Goal: Task Accomplishment & Management: Use online tool/utility

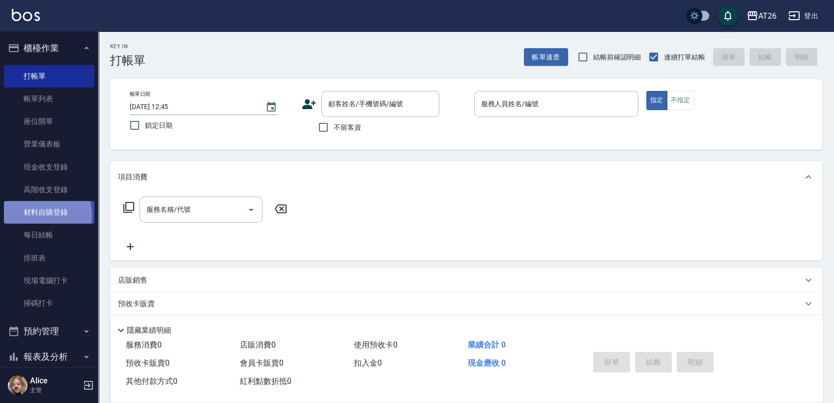
click at [36, 215] on link "材料自購登錄" at bounding box center [49, 212] width 90 height 23
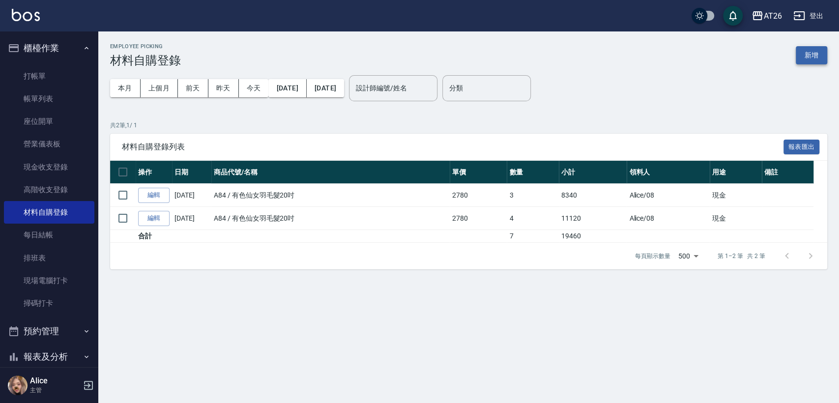
click at [815, 59] on button "新增" at bounding box center [811, 55] width 31 height 18
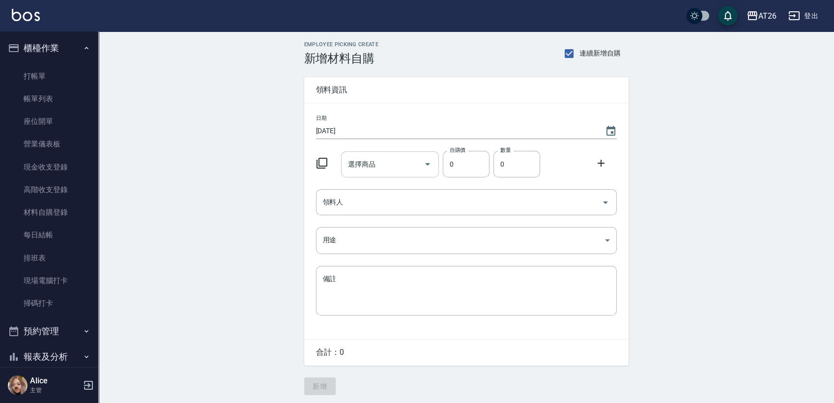
click at [429, 163] on icon "Open" at bounding box center [427, 164] width 5 height 2
type input "1"
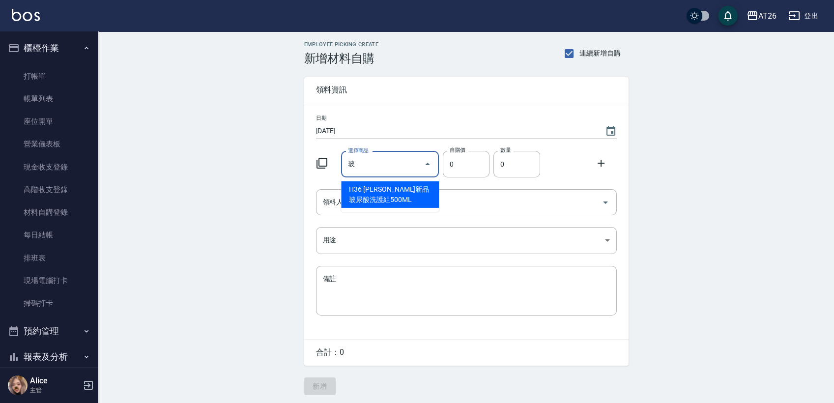
click at [363, 200] on li "H36 [PERSON_NAME]新品玻尿酸洗護組500ML" at bounding box center [390, 194] width 98 height 27
type input "[PERSON_NAME]新品玻尿酸洗護組500ML"
type input "330"
type input "1"
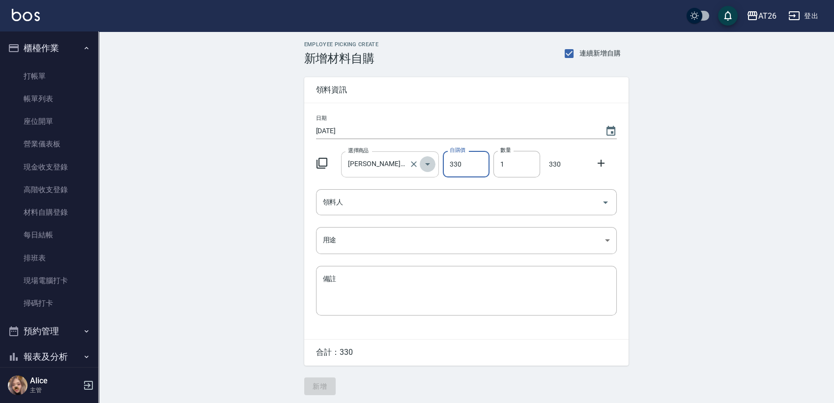
click at [429, 162] on icon "Open" at bounding box center [428, 164] width 12 height 12
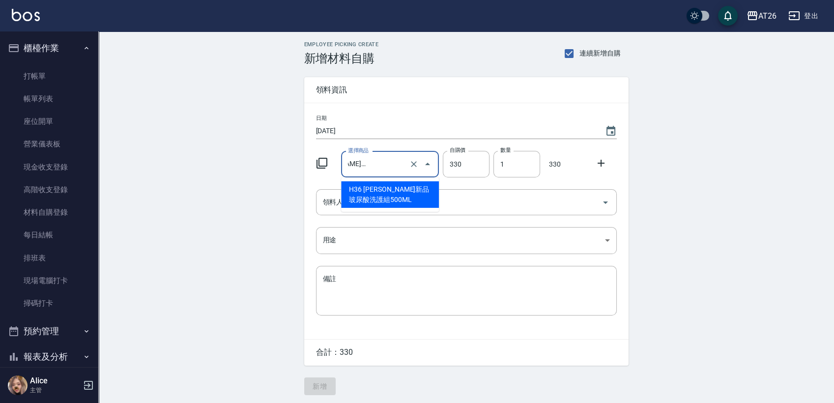
click at [220, 99] on div "Employee Picking Create 新增材料自購 連續新增自購 領料資訊 日期 [DATE] 選擇商品 [PERSON_NAME]斯新品玻尿酸洗護…" at bounding box center [466, 218] width 736 height 374
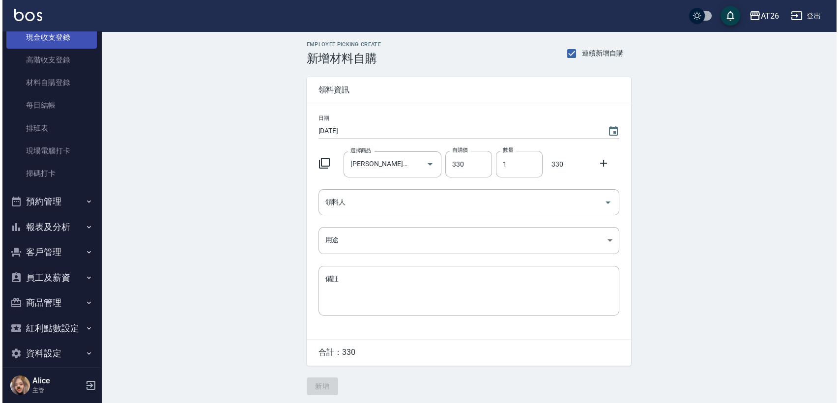
scroll to position [141, 0]
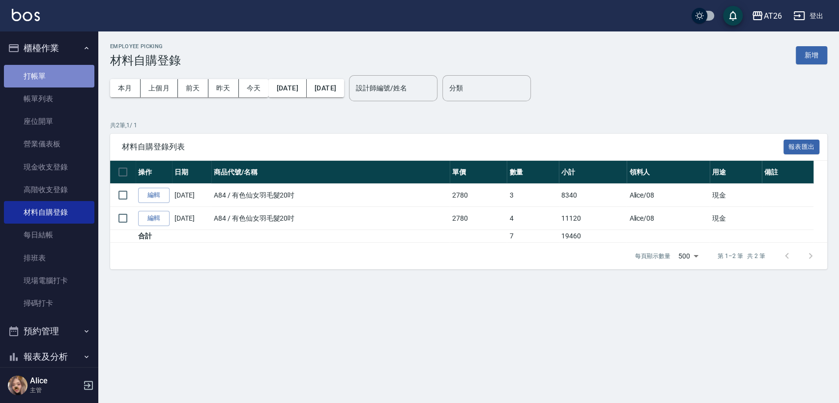
click at [55, 65] on link "打帳單" at bounding box center [49, 76] width 90 height 23
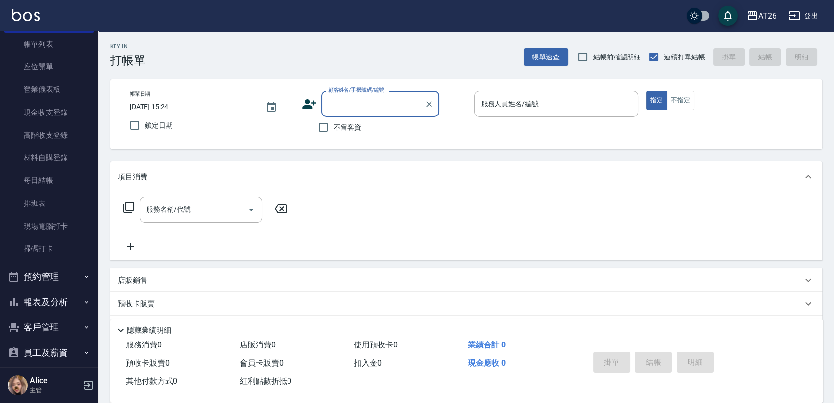
scroll to position [109, 0]
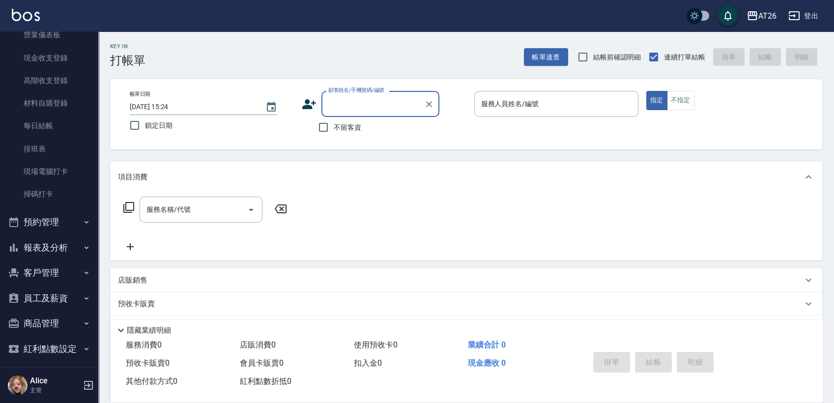
click at [122, 28] on div "AT26 登出" at bounding box center [417, 15] width 834 height 31
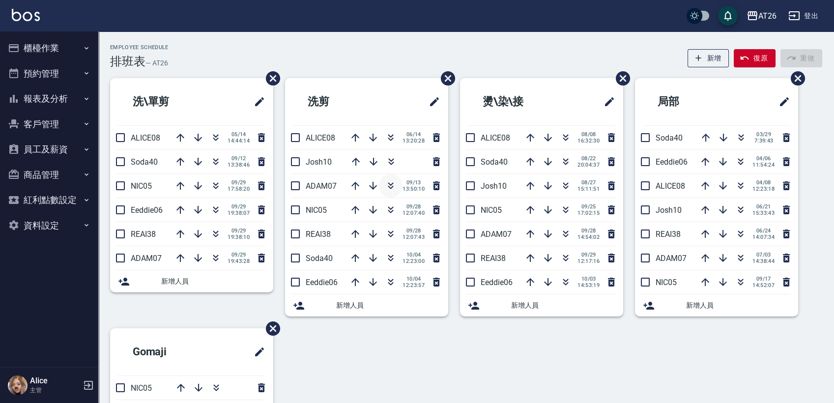
click at [385, 188] on icon "button" at bounding box center [391, 186] width 12 height 12
